Goal: Task Accomplishment & Management: Complete application form

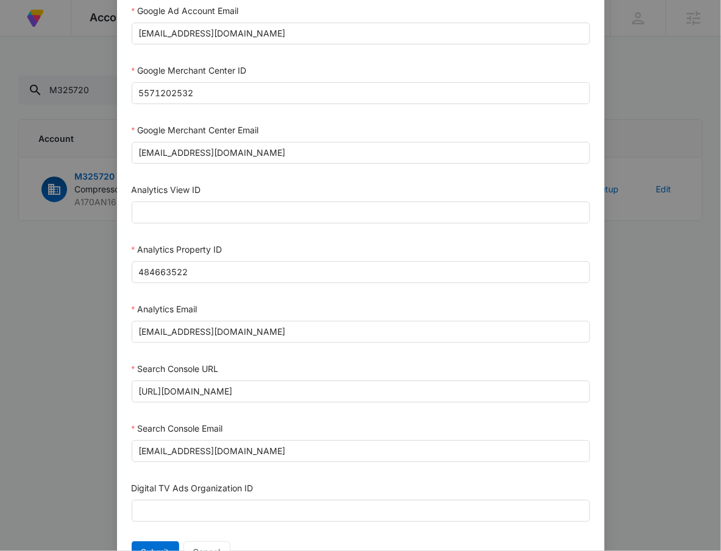
scroll to position [536, 0]
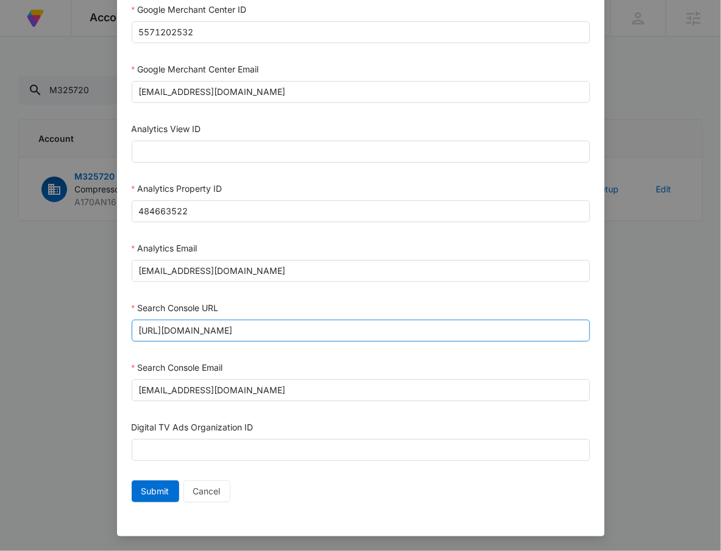
click at [311, 331] on input "https://www.compressorpartsstore.com/" at bounding box center [361, 331] width 458 height 22
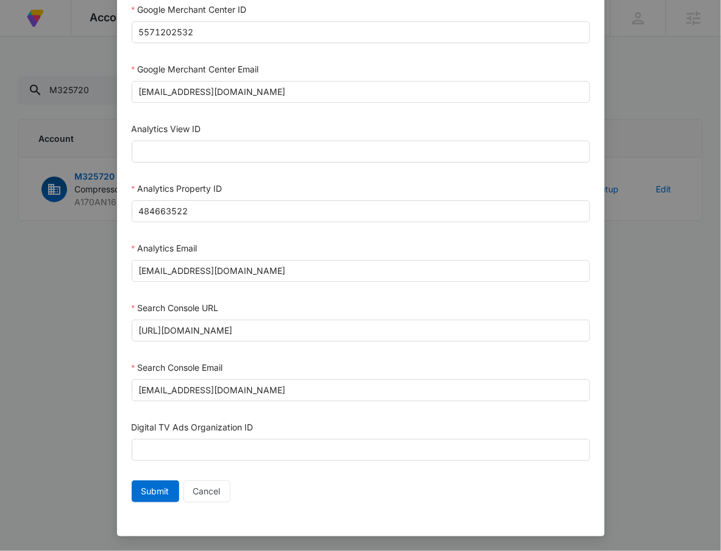
drag, startPoint x: 323, startPoint y: 330, endPoint x: 99, endPoint y: 337, distance: 223.7
click at [99, 337] on div "Setup Account Bing Ad Account ID Bing Ad Account Email LinkedIn Ad Account ID L…" at bounding box center [360, 275] width 721 height 551
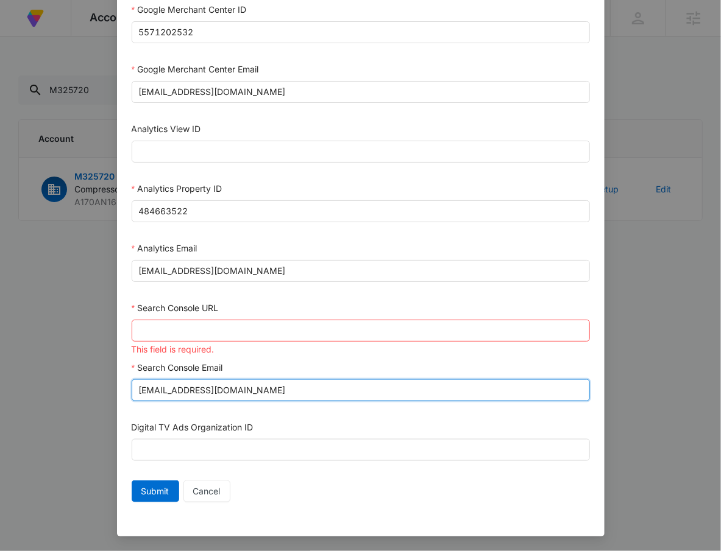
drag, startPoint x: 325, startPoint y: 394, endPoint x: -4, endPoint y: 378, distance: 329.4
click at [0, 378] on html "At Volusion, we work hard to foster a great work environment where everyone fee…" at bounding box center [360, 275] width 721 height 551
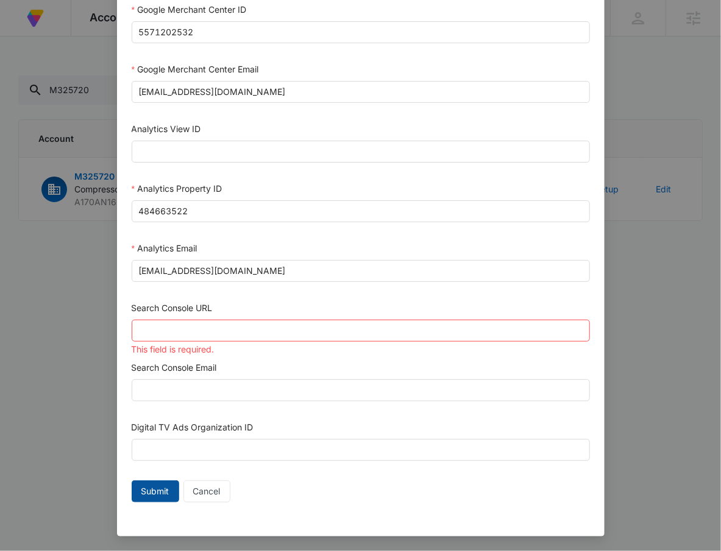
click at [155, 491] on span "Submit" at bounding box center [155, 491] width 28 height 13
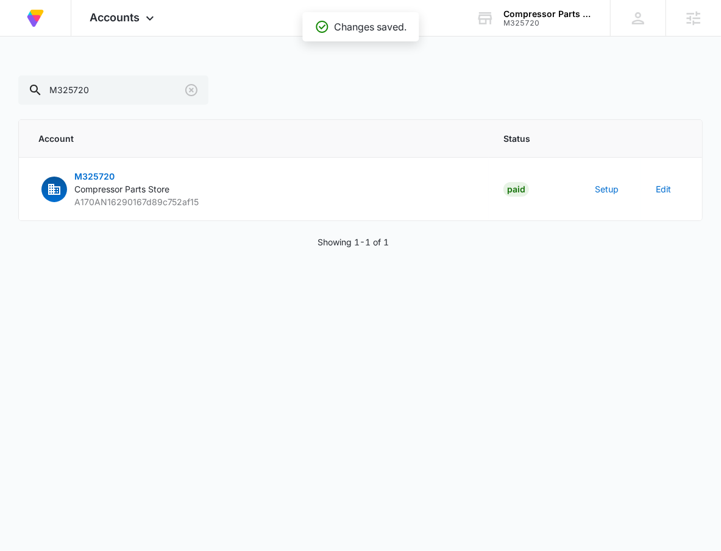
scroll to position [524, 0]
click at [612, 184] on button "Setup" at bounding box center [607, 189] width 24 height 13
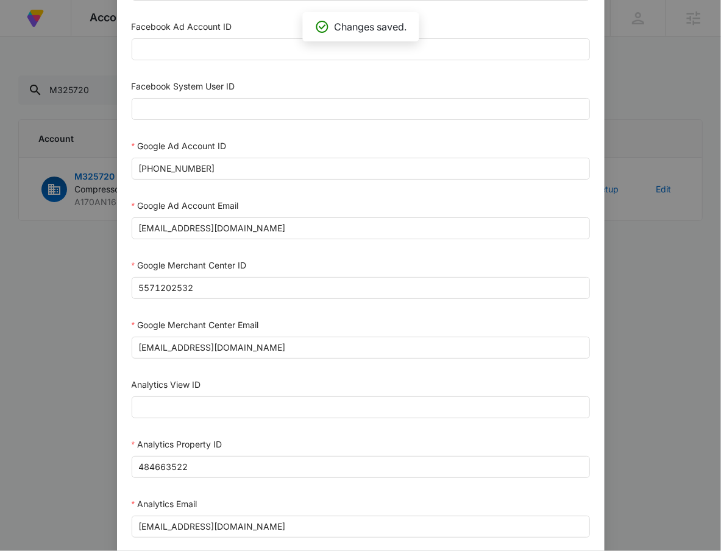
scroll to position [536, 0]
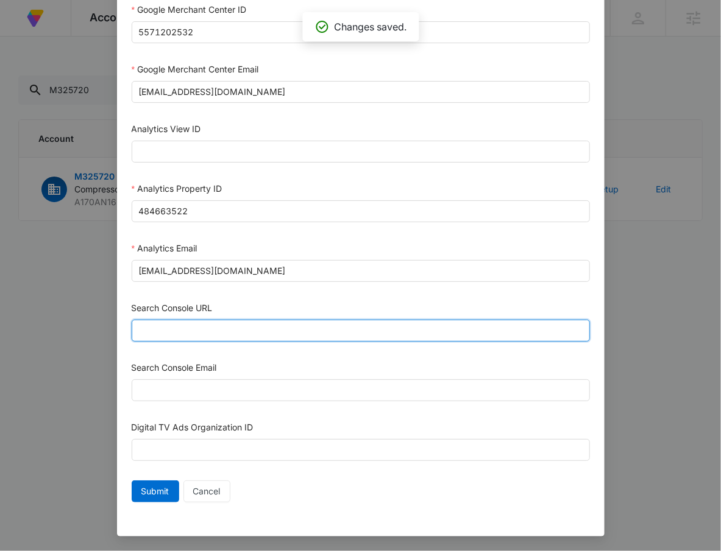
click at [227, 330] on input "Search Console URL" at bounding box center [361, 331] width 458 height 22
paste input "https://www.compressorpartsstore.com/"
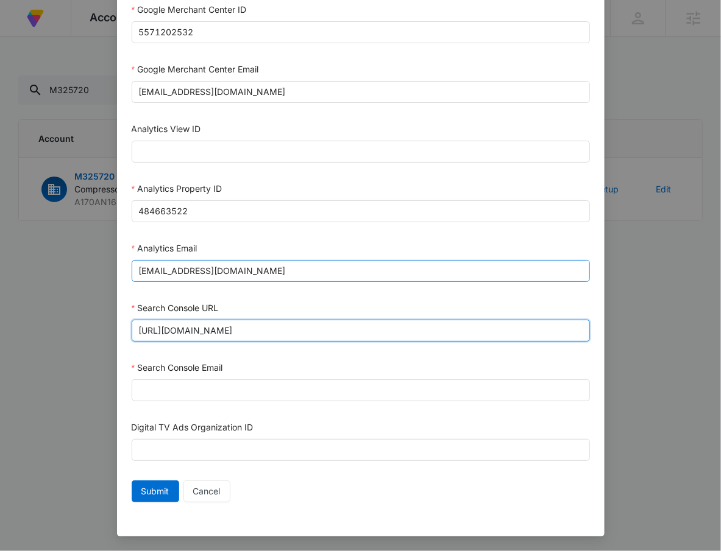
type input "https://www.compressorpartsstore.com/"
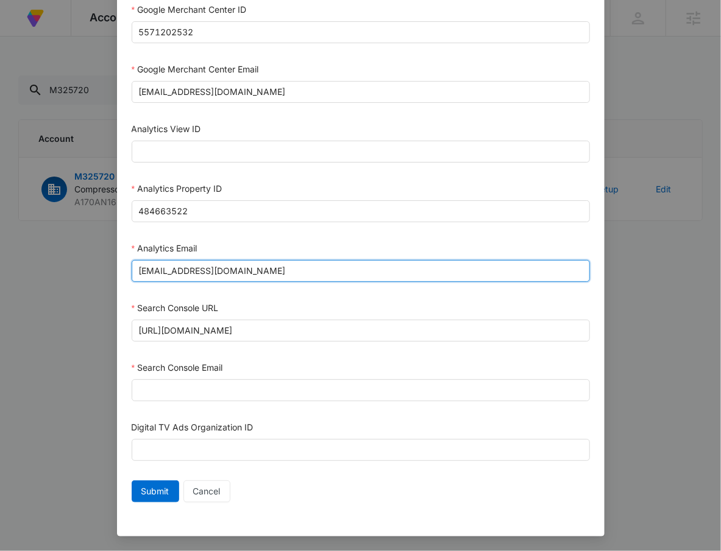
drag, startPoint x: 217, startPoint y: 265, endPoint x: -5, endPoint y: 272, distance: 221.9
click at [0, 272] on html "At Volusion, we work hard to foster a great work environment where everyone fee…" at bounding box center [360, 275] width 721 height 551
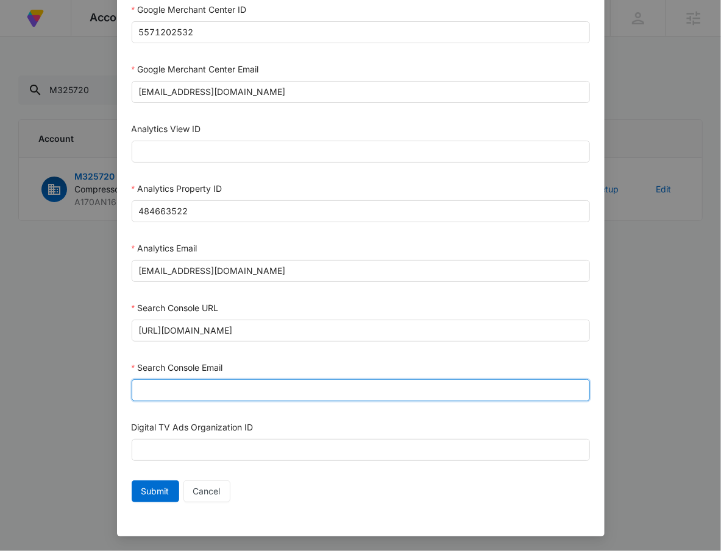
click at [248, 390] on input "Search Console Email" at bounding box center [361, 391] width 458 height 22
paste input "m360+accounts1029@madwiremedia.com"
type input "m360+accounts1029@madwiremedia.com"
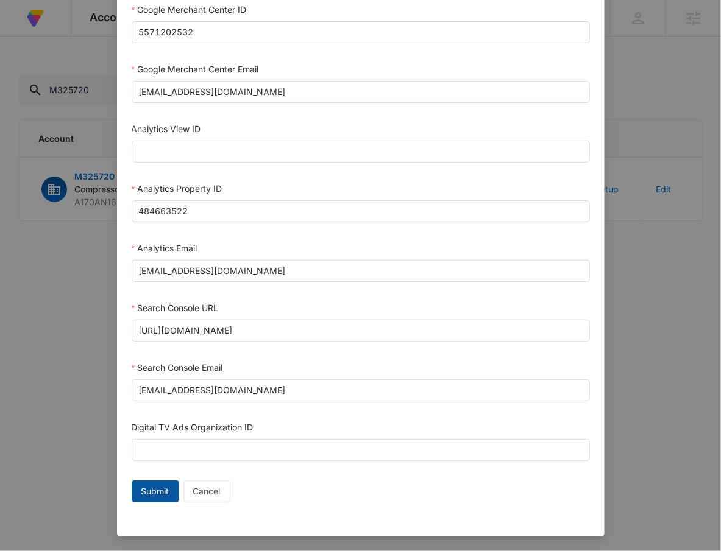
click at [149, 486] on span "Submit" at bounding box center [155, 491] width 28 height 13
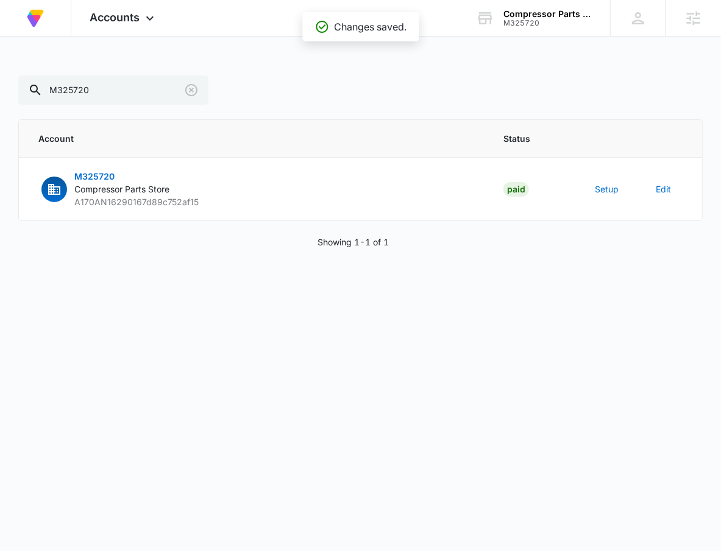
scroll to position [524, 0]
click at [612, 195] on button "Setup" at bounding box center [607, 189] width 24 height 13
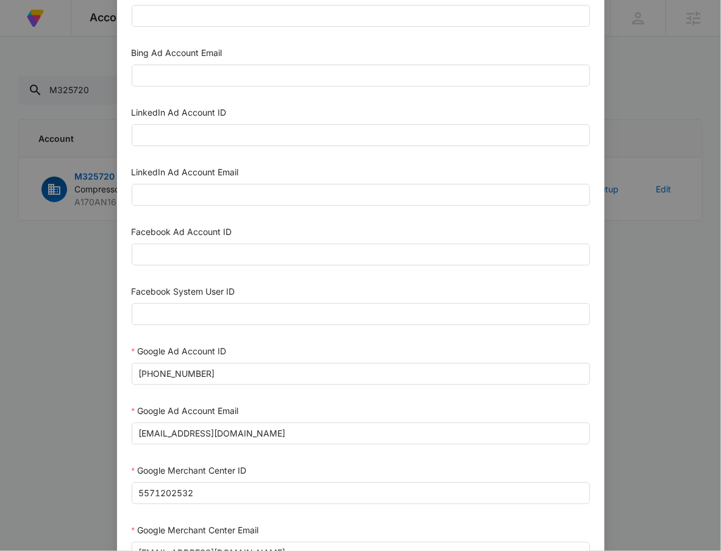
scroll to position [0, 0]
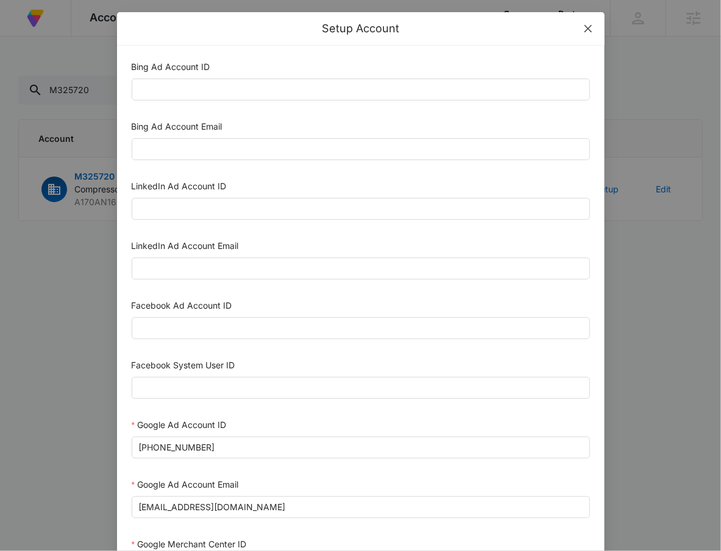
click at [581, 34] on span "Close" at bounding box center [588, 28] width 33 height 33
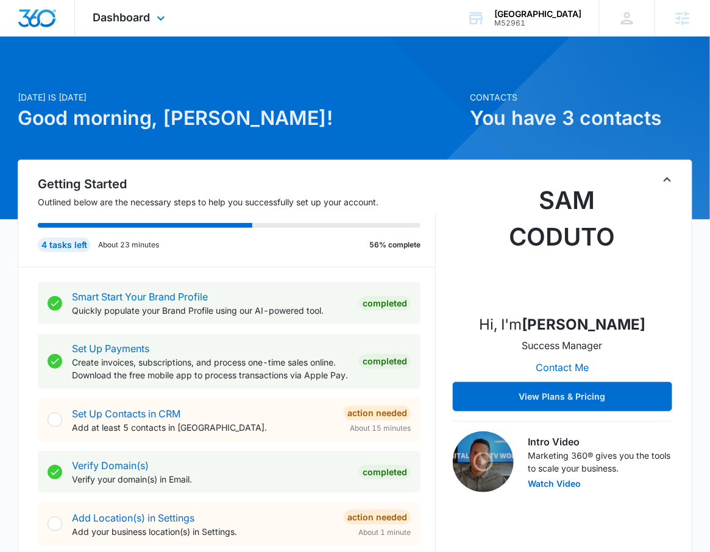
click at [139, 9] on div "Dashboard Apps Reputation Forms CRM Email Social Payments POS Content Ads Intel…" at bounding box center [131, 18] width 112 height 36
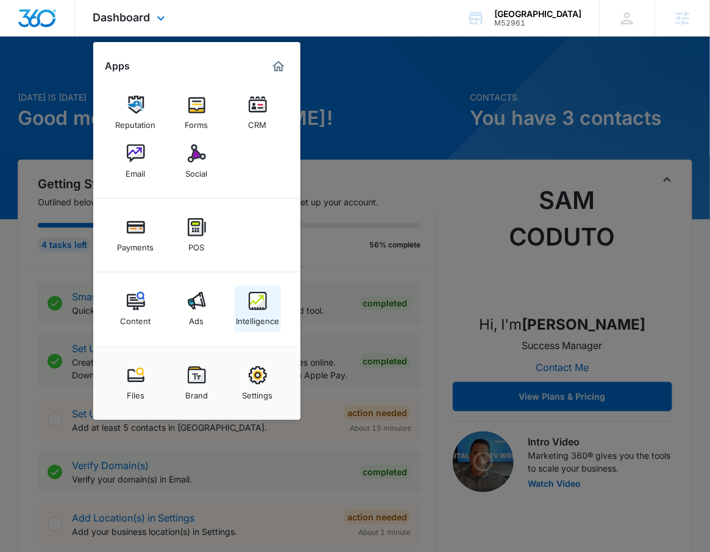
click at [257, 303] on img at bounding box center [258, 301] width 18 height 18
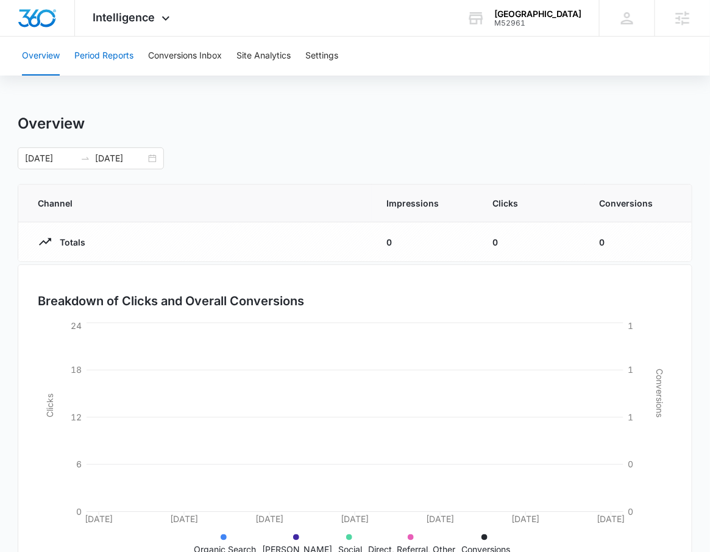
click at [94, 49] on button "Period Reports" at bounding box center [103, 56] width 59 height 39
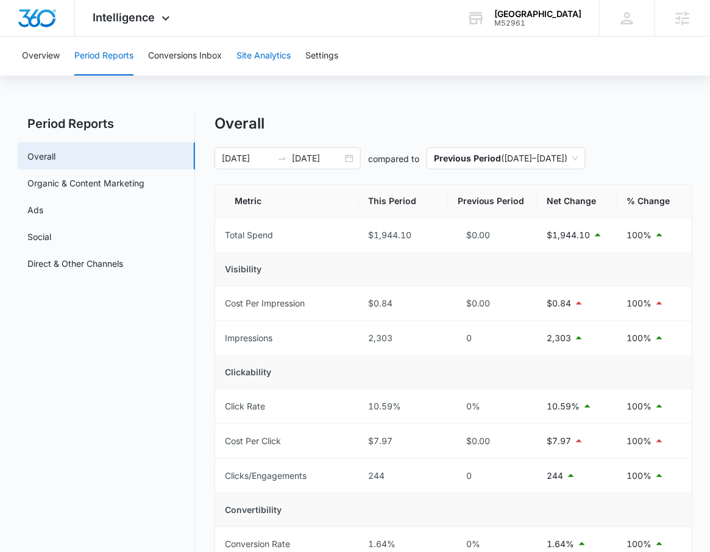
click at [276, 62] on button "Site Analytics" at bounding box center [263, 56] width 54 height 39
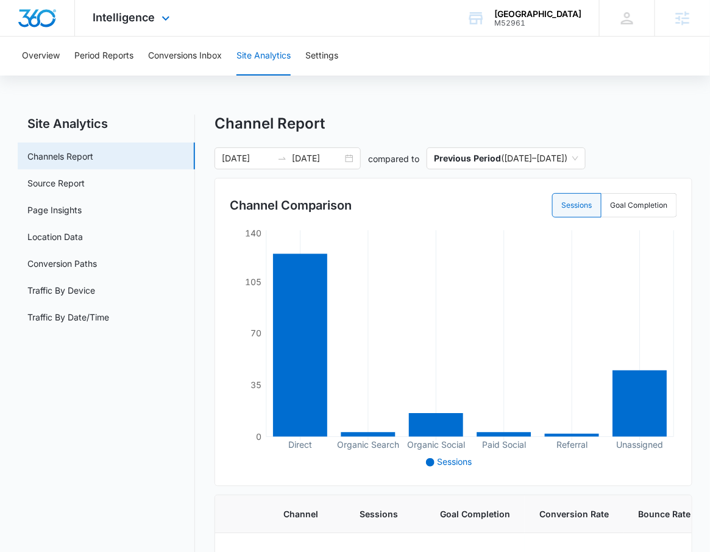
click at [111, 0] on div "Intelligence Apps Reputation Forms CRM Email Social Payments POS Content Ads In…" at bounding box center [133, 18] width 116 height 36
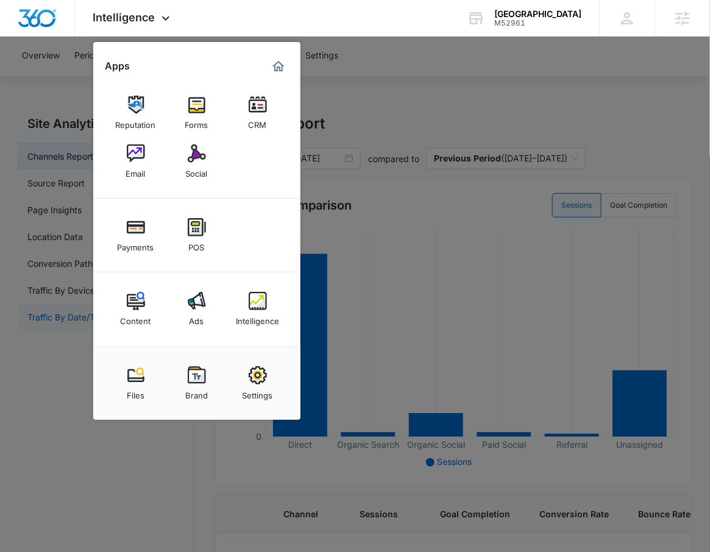
click at [144, 305] on link "Content" at bounding box center [136, 309] width 46 height 46
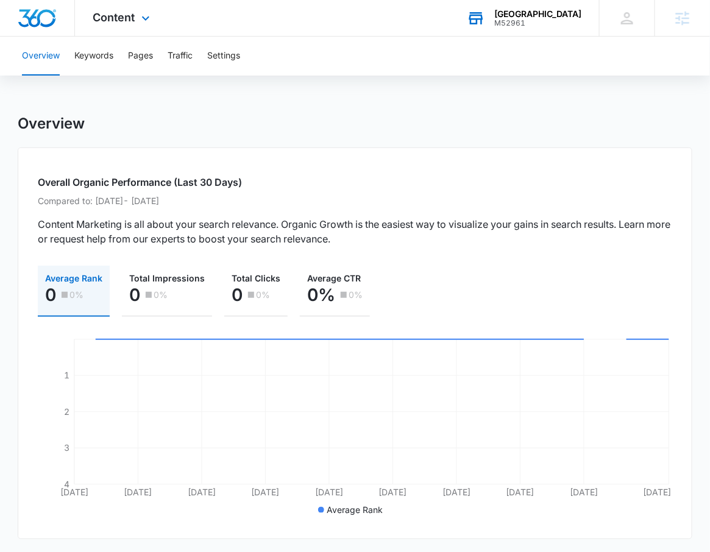
click at [536, 20] on div "M52961" at bounding box center [537, 23] width 87 height 9
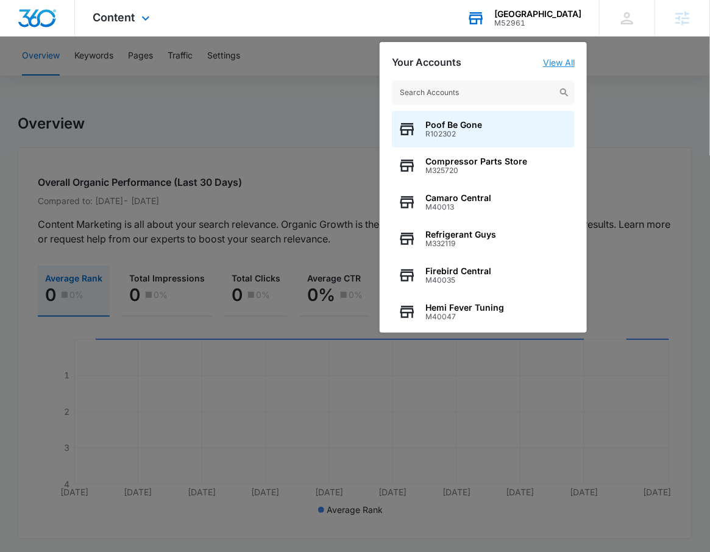
click at [559, 62] on link "View All" at bounding box center [559, 62] width 32 height 10
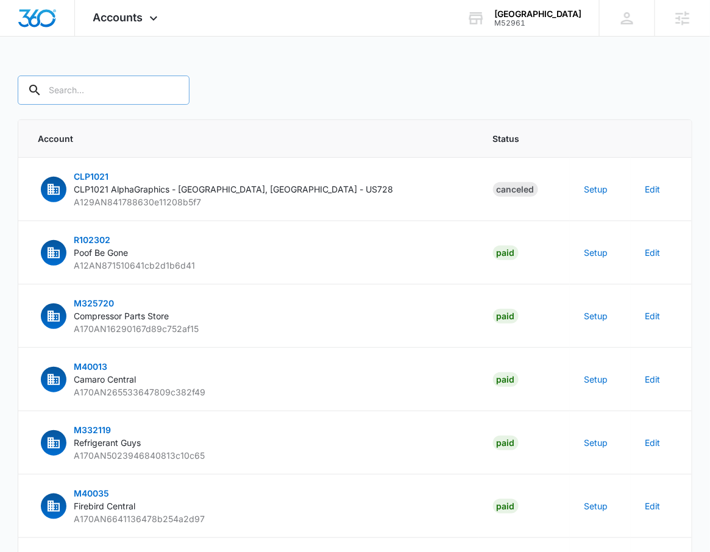
click at [61, 99] on input "text" at bounding box center [104, 90] width 172 height 29
type input "M"
